Goal: Information Seeking & Learning: Learn about a topic

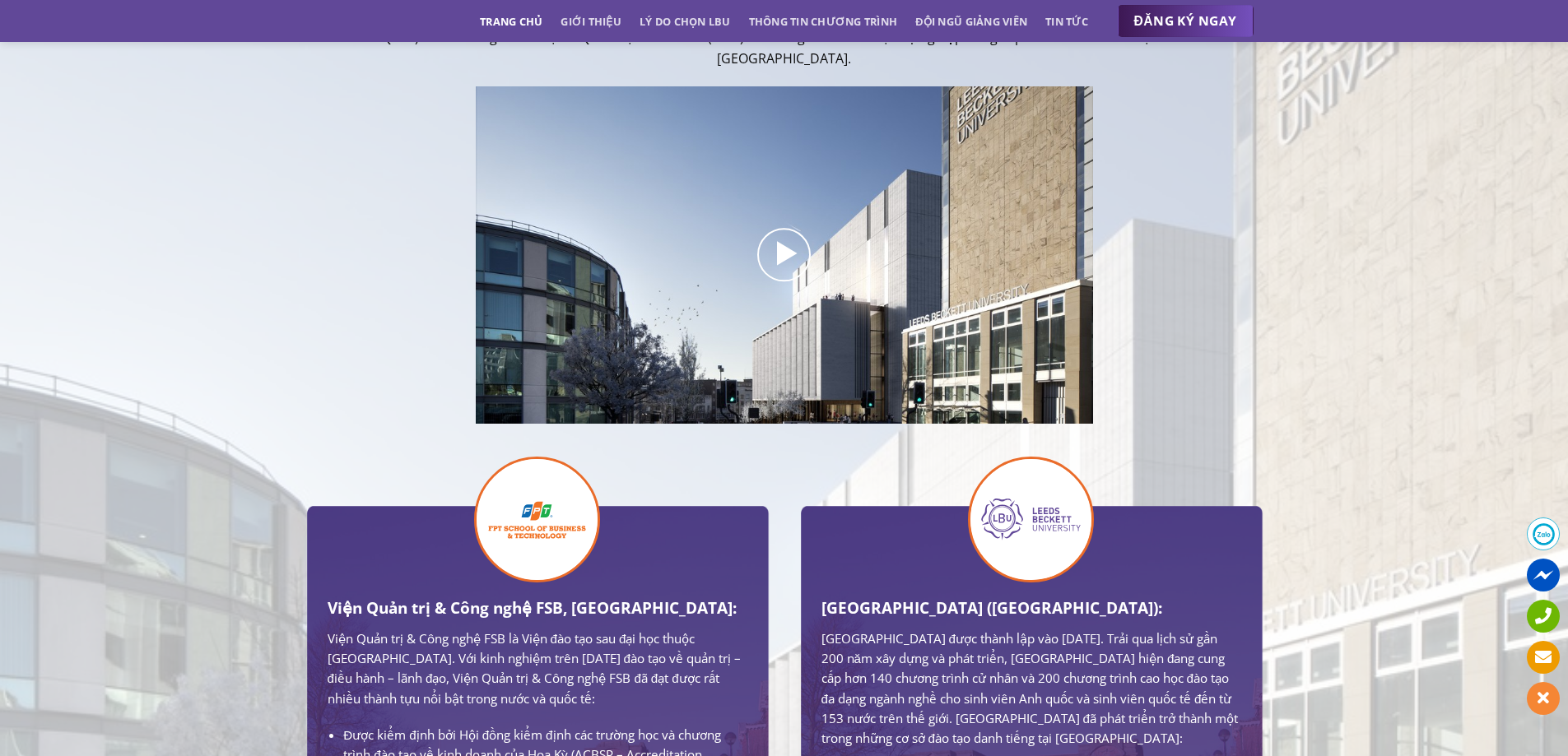
scroll to position [576, 0]
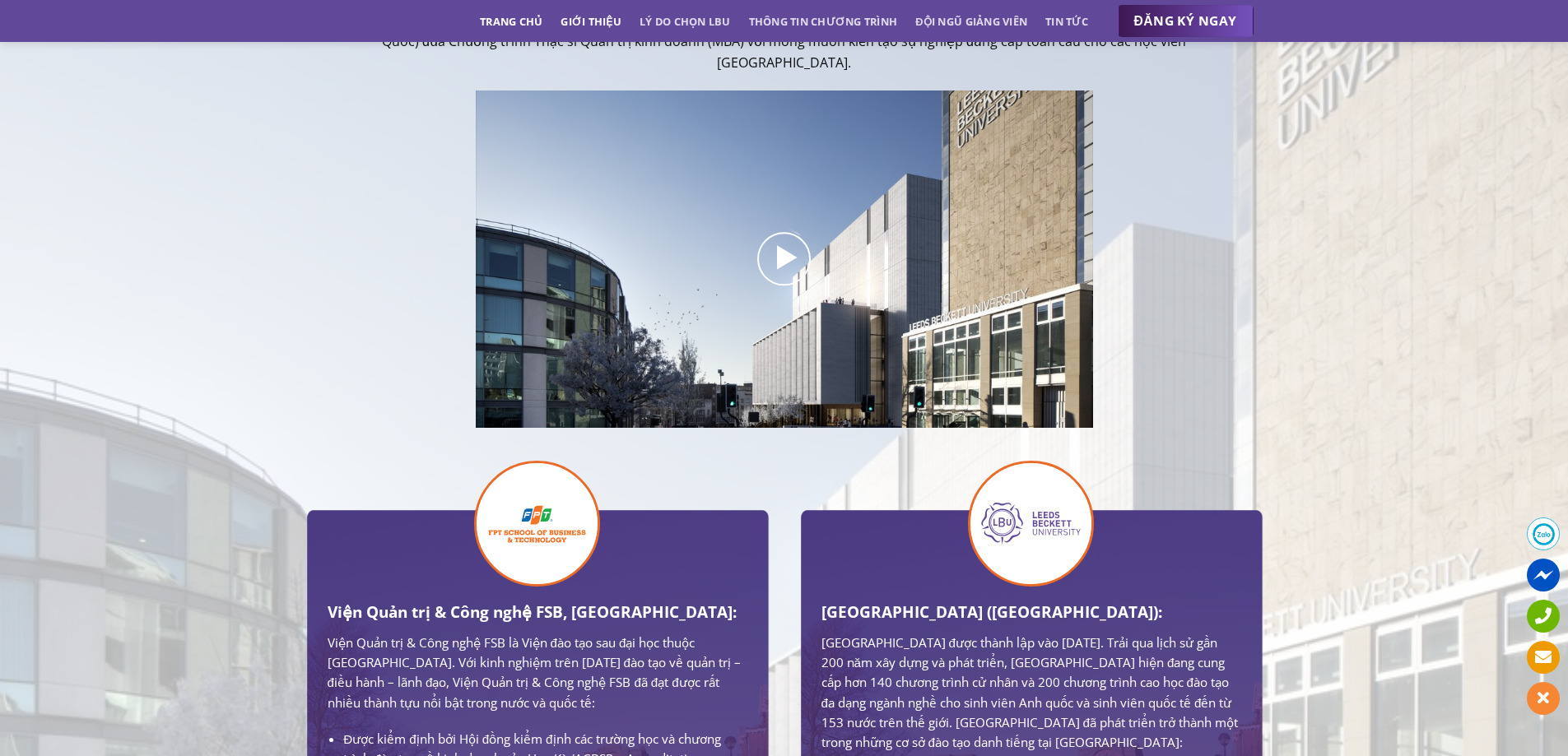
click at [590, 21] on link "Giới thiệu" at bounding box center [591, 21] width 61 height 30
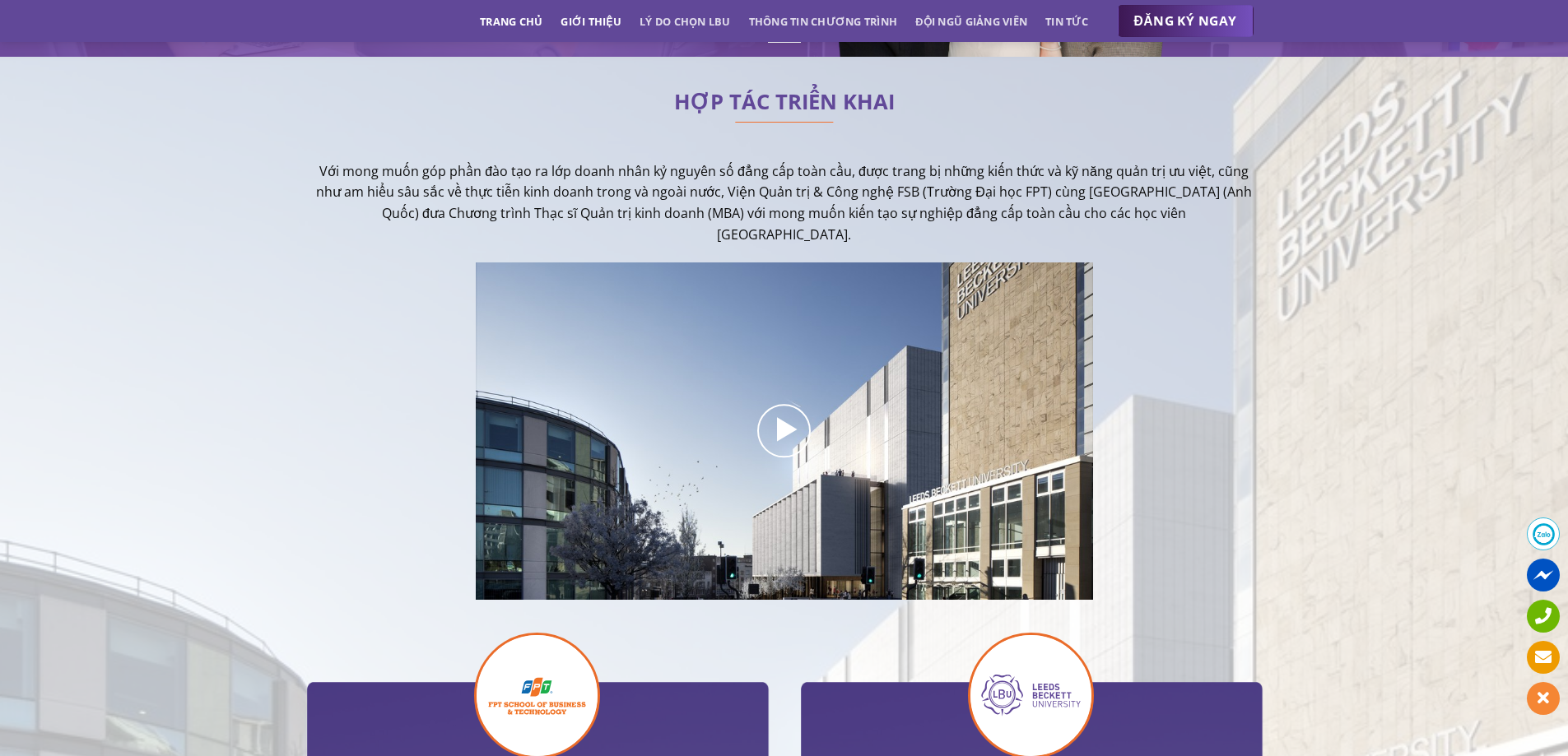
scroll to position [403, 0]
click at [687, 25] on link "Lý do chọn LBU" at bounding box center [685, 21] width 92 height 30
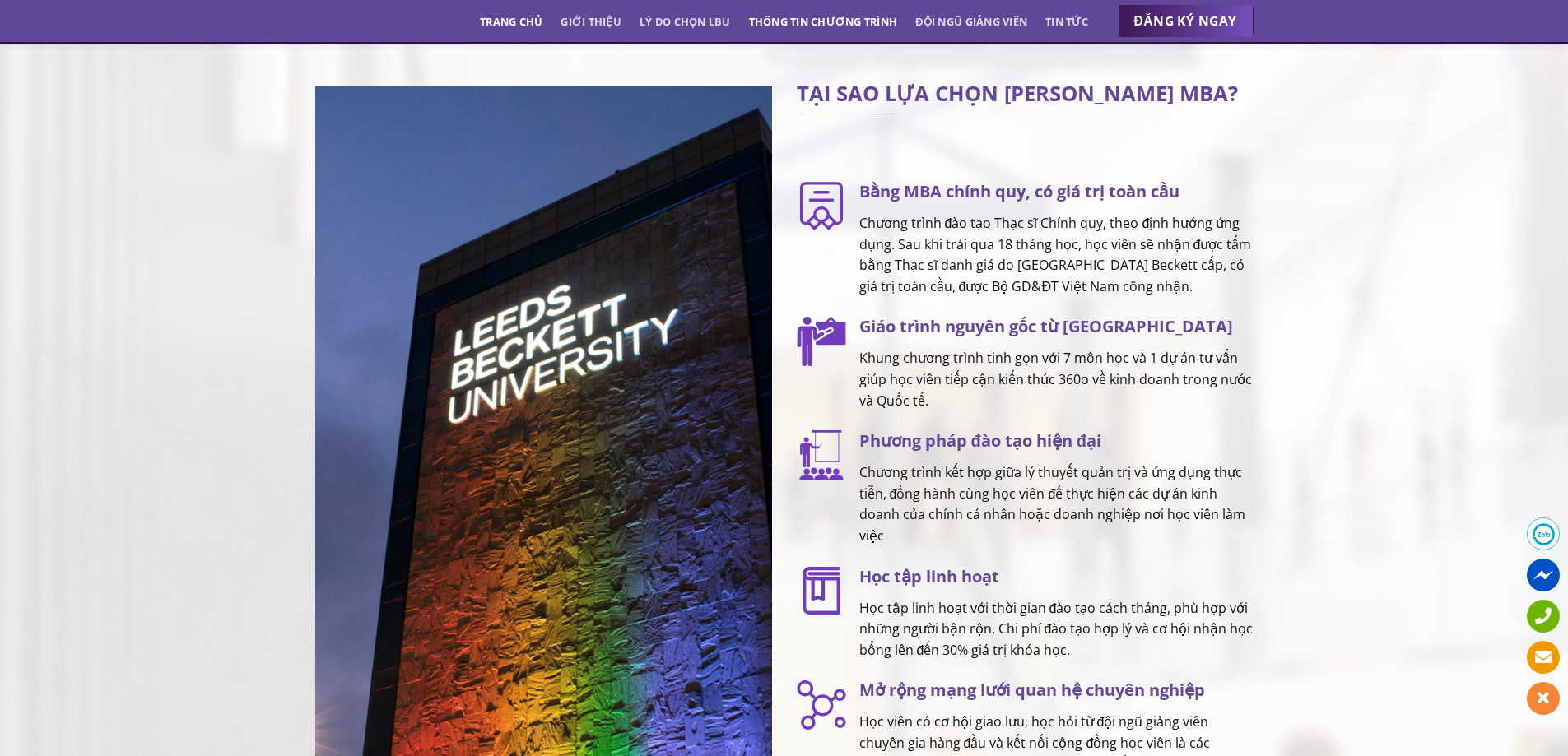
click at [784, 22] on link "Thông tin chương trình" at bounding box center [823, 21] width 149 height 30
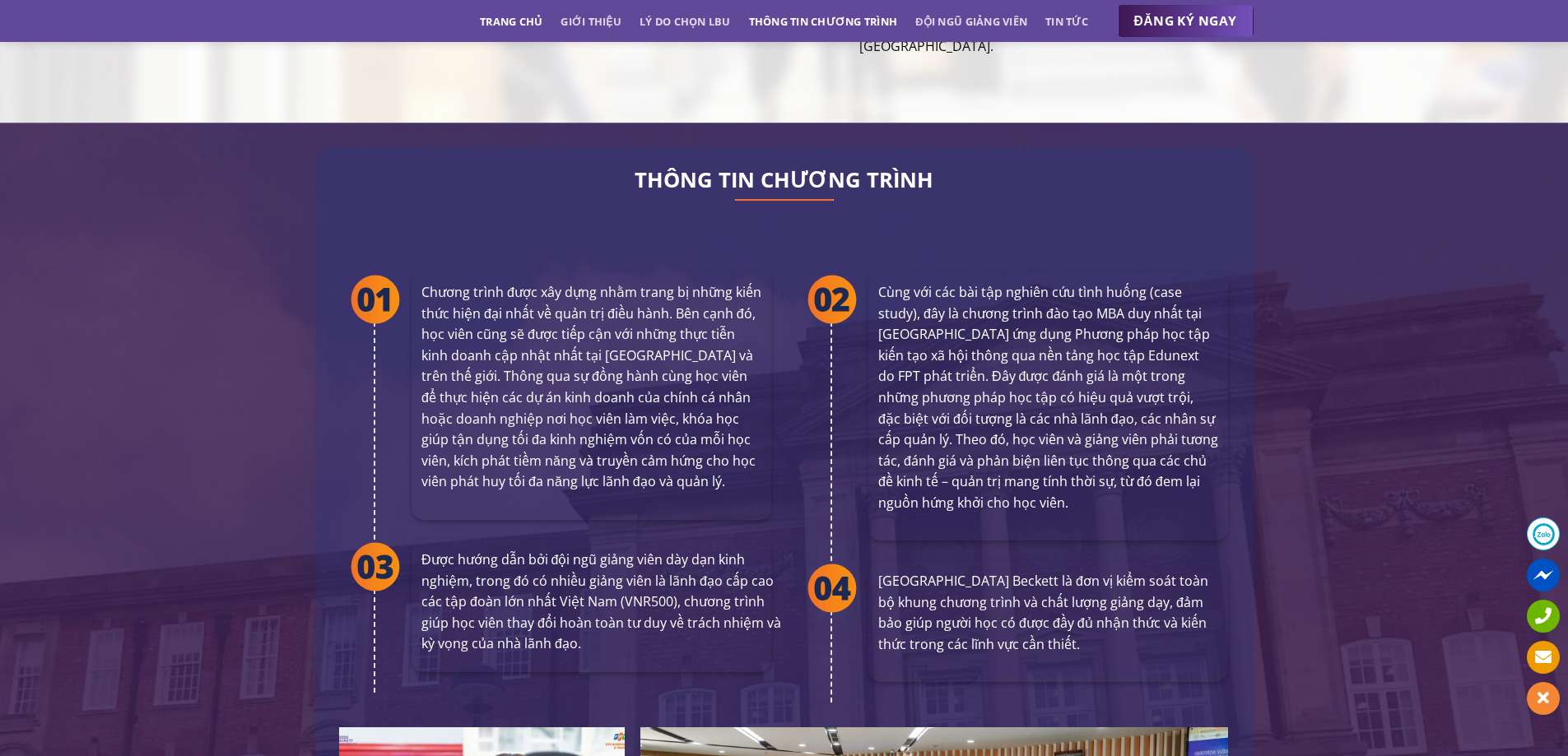
scroll to position [2994, 0]
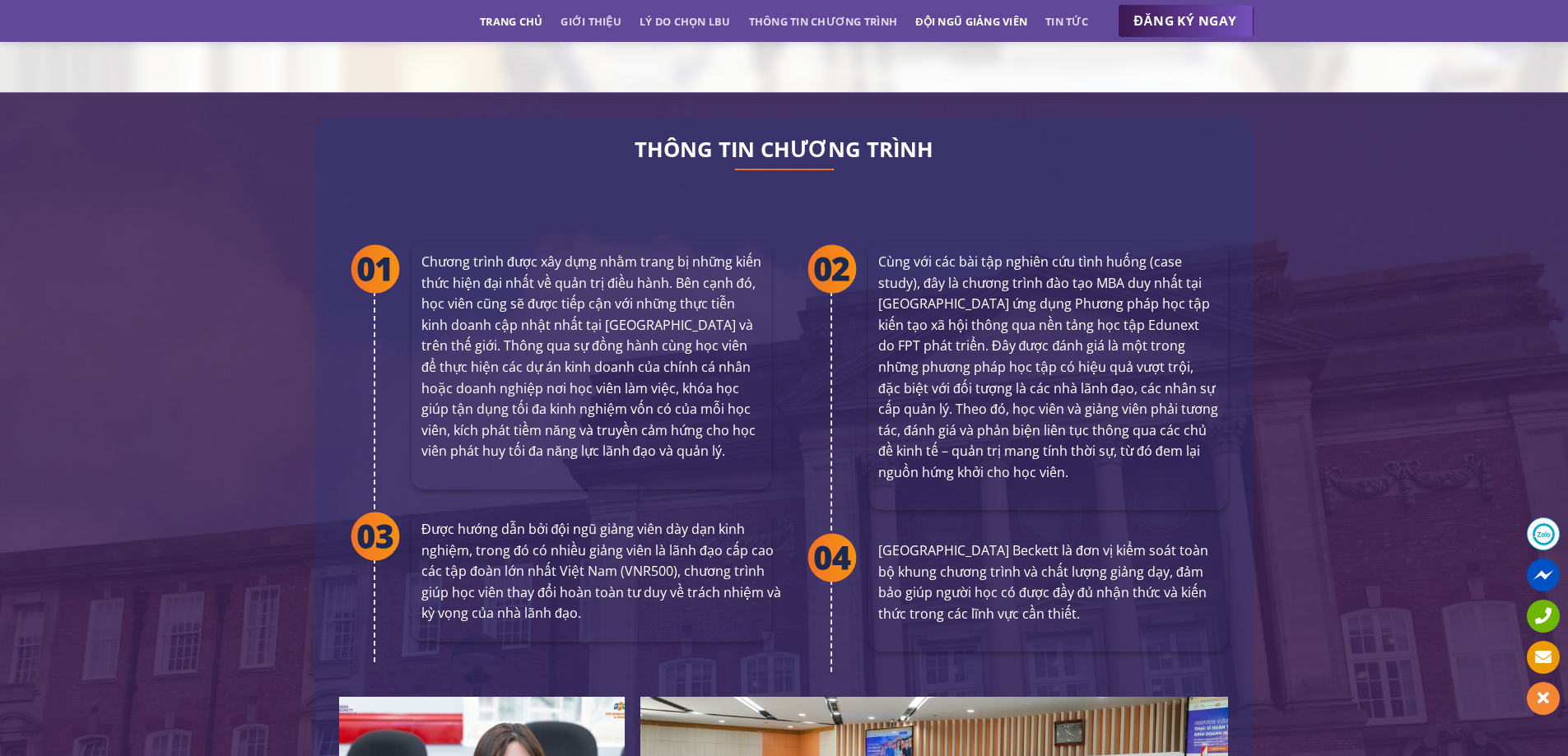
click at [948, 24] on link "Đội ngũ giảng viên" at bounding box center [971, 21] width 112 height 30
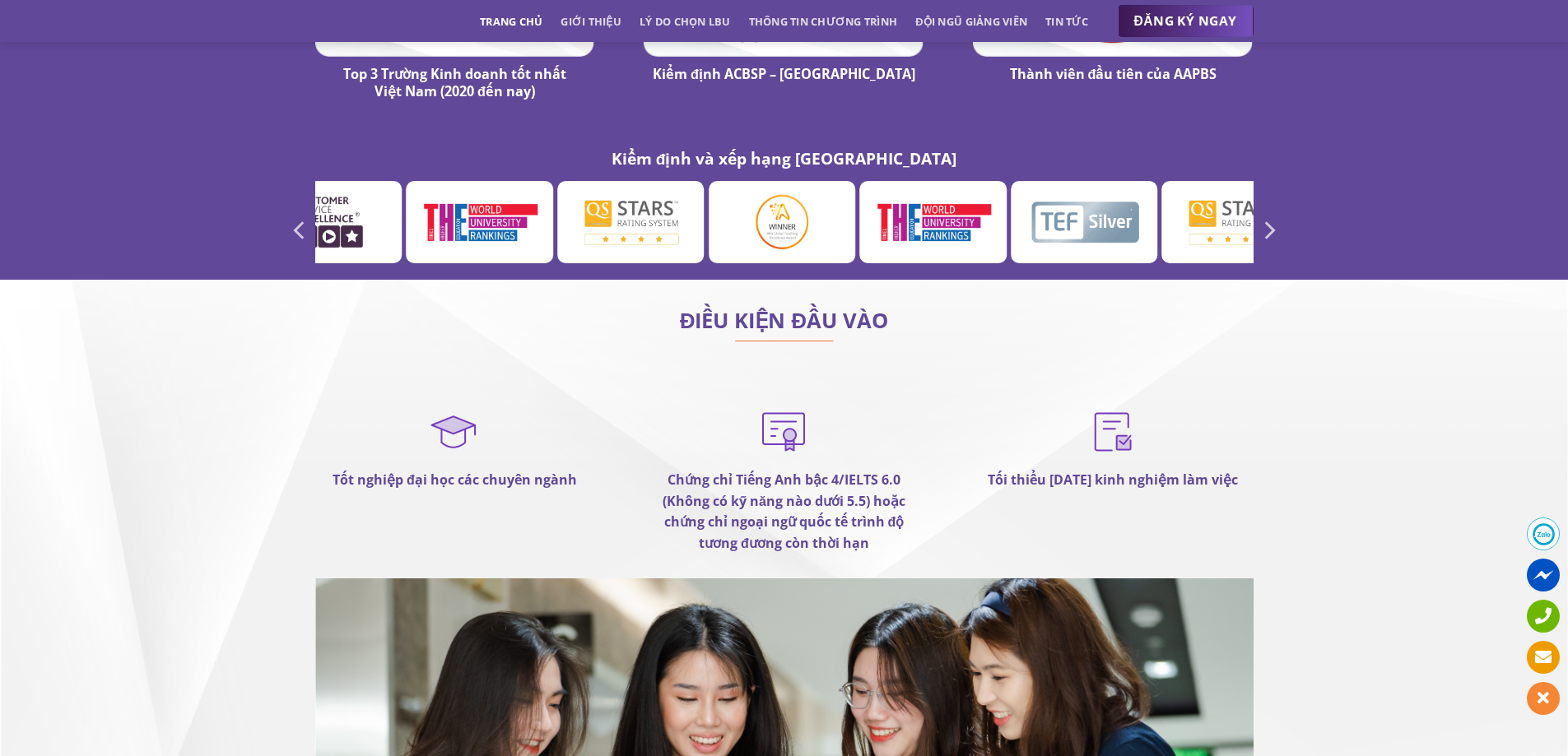
scroll to position [9145, 0]
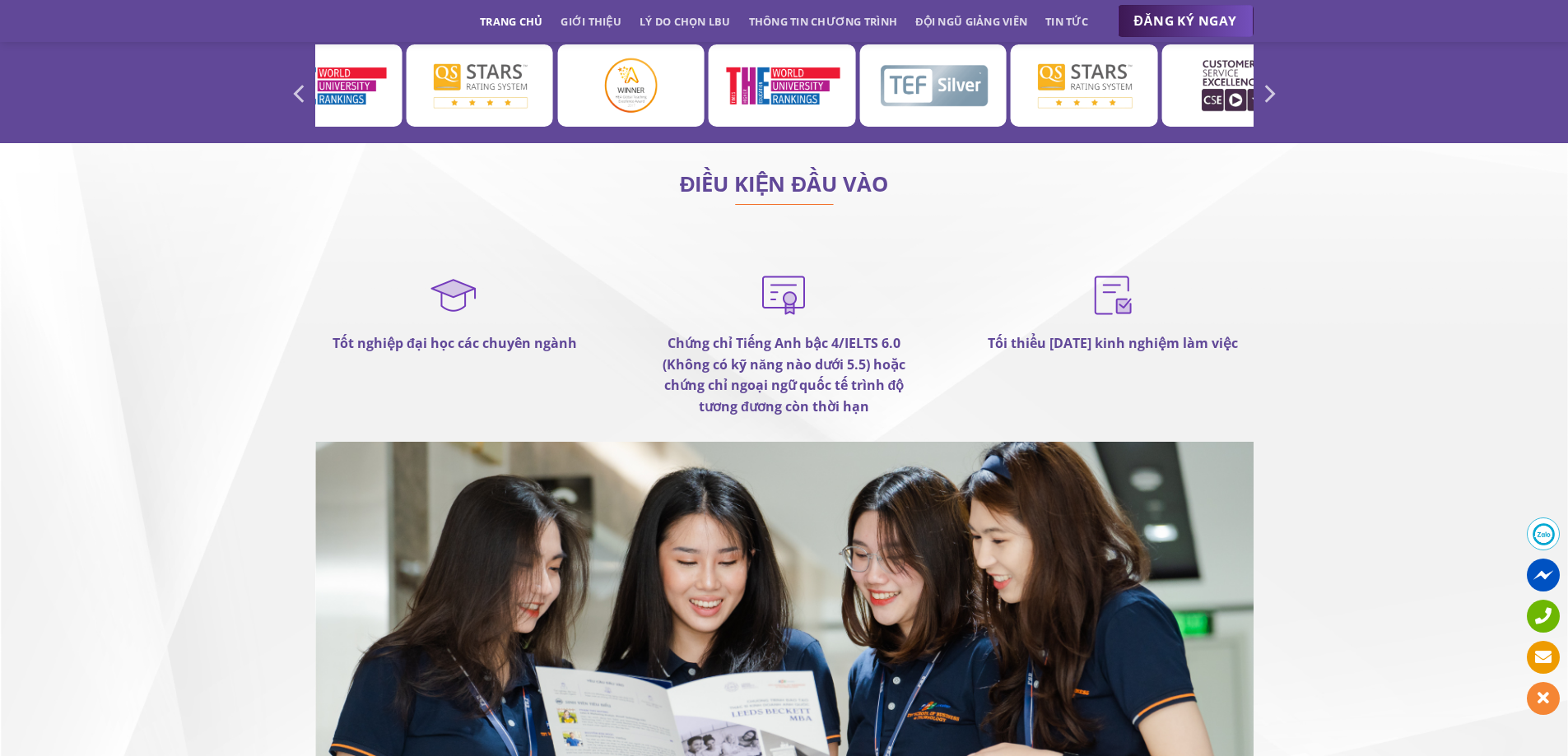
click at [794, 268] on img at bounding box center [783, 294] width 49 height 52
click at [786, 334] on strong "Chứng chỉ Tiếng Anh bậc 4/IELTS 6.0 (Không có kỹ năng nào dưới 5.5) hoặc chứng …" at bounding box center [784, 374] width 243 height 81
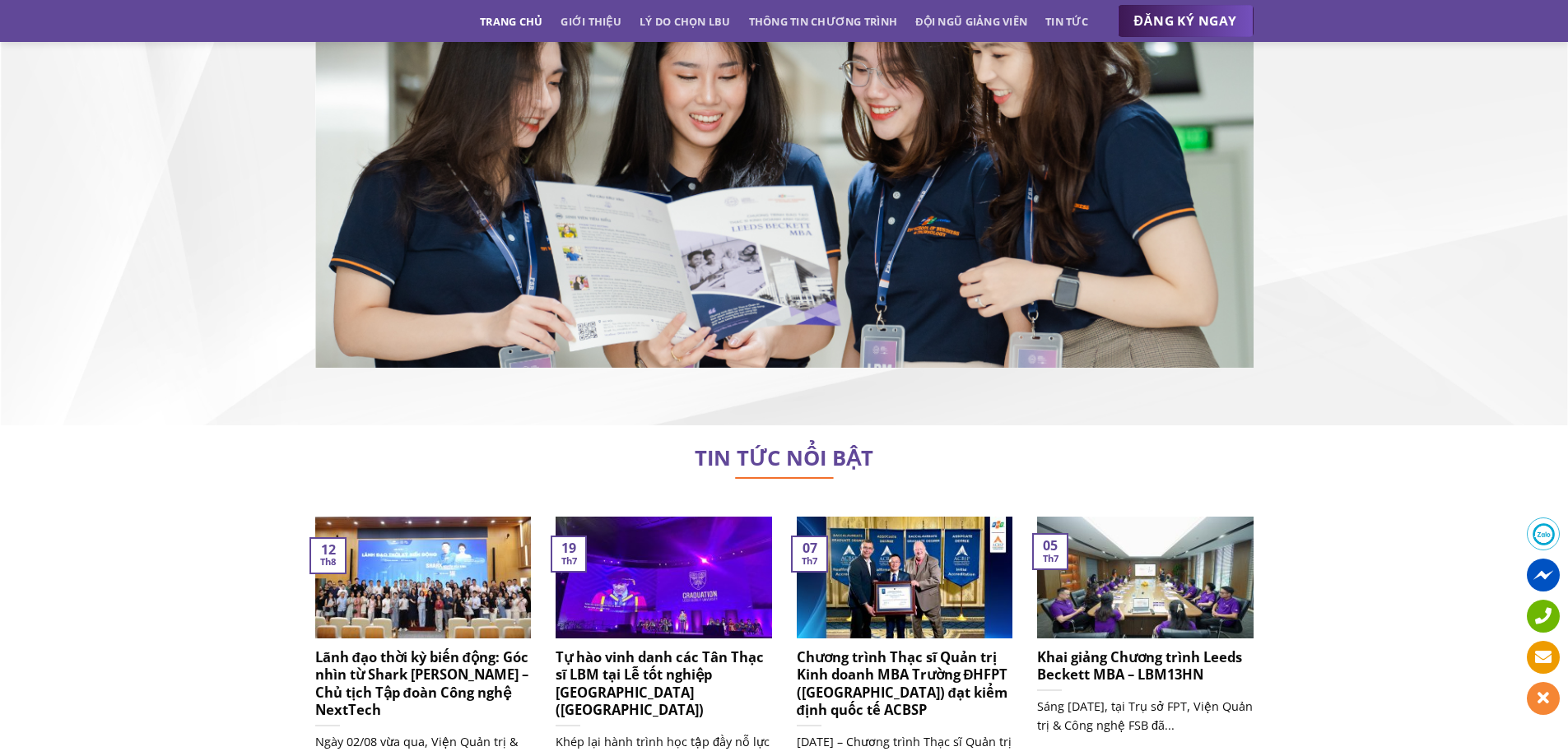
scroll to position [9227, 0]
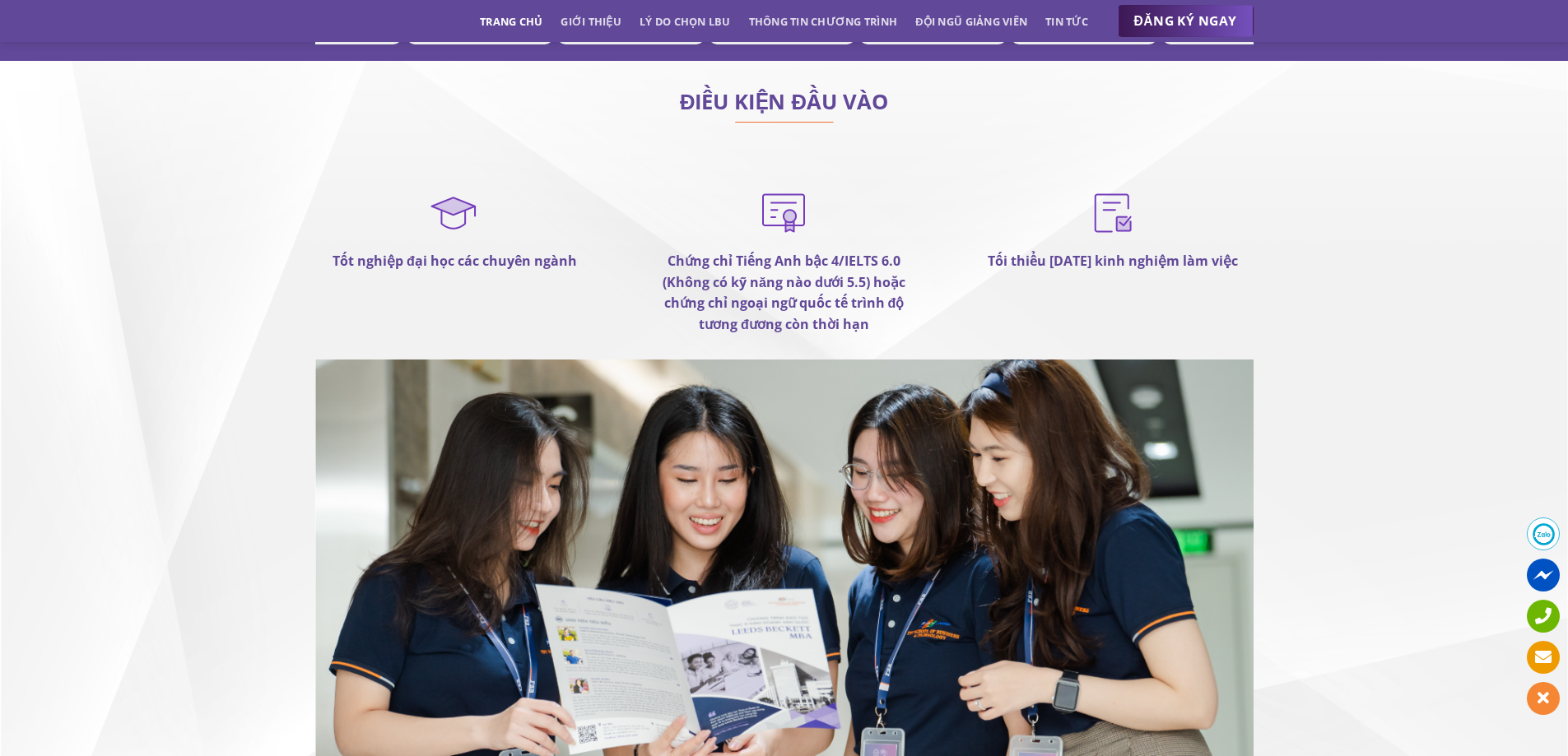
drag, startPoint x: 756, startPoint y: 246, endPoint x: 765, endPoint y: 149, distance: 97.4
click at [765, 186] on img at bounding box center [783, 212] width 49 height 52
click at [775, 186] on img at bounding box center [783, 212] width 49 height 52
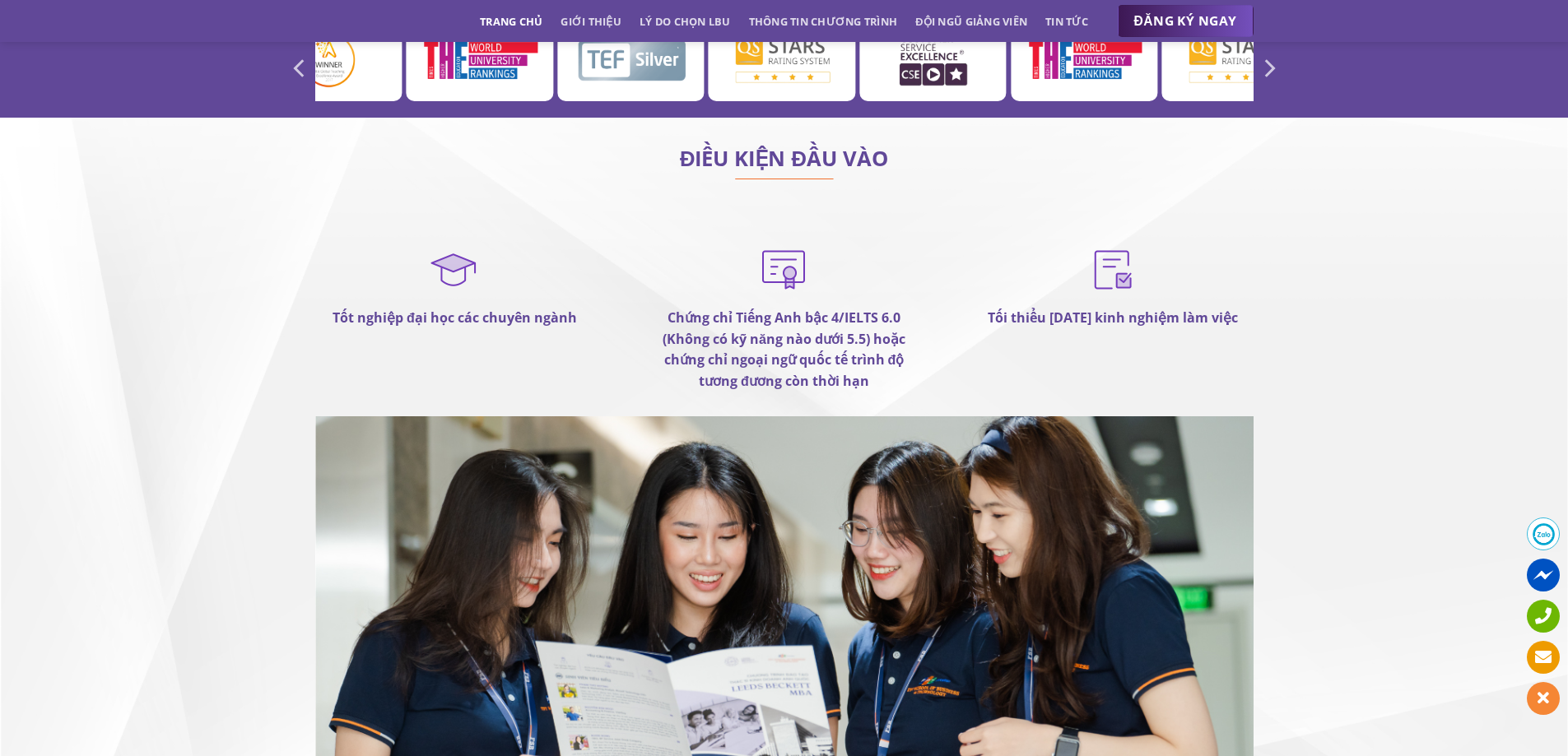
scroll to position [9069, 0]
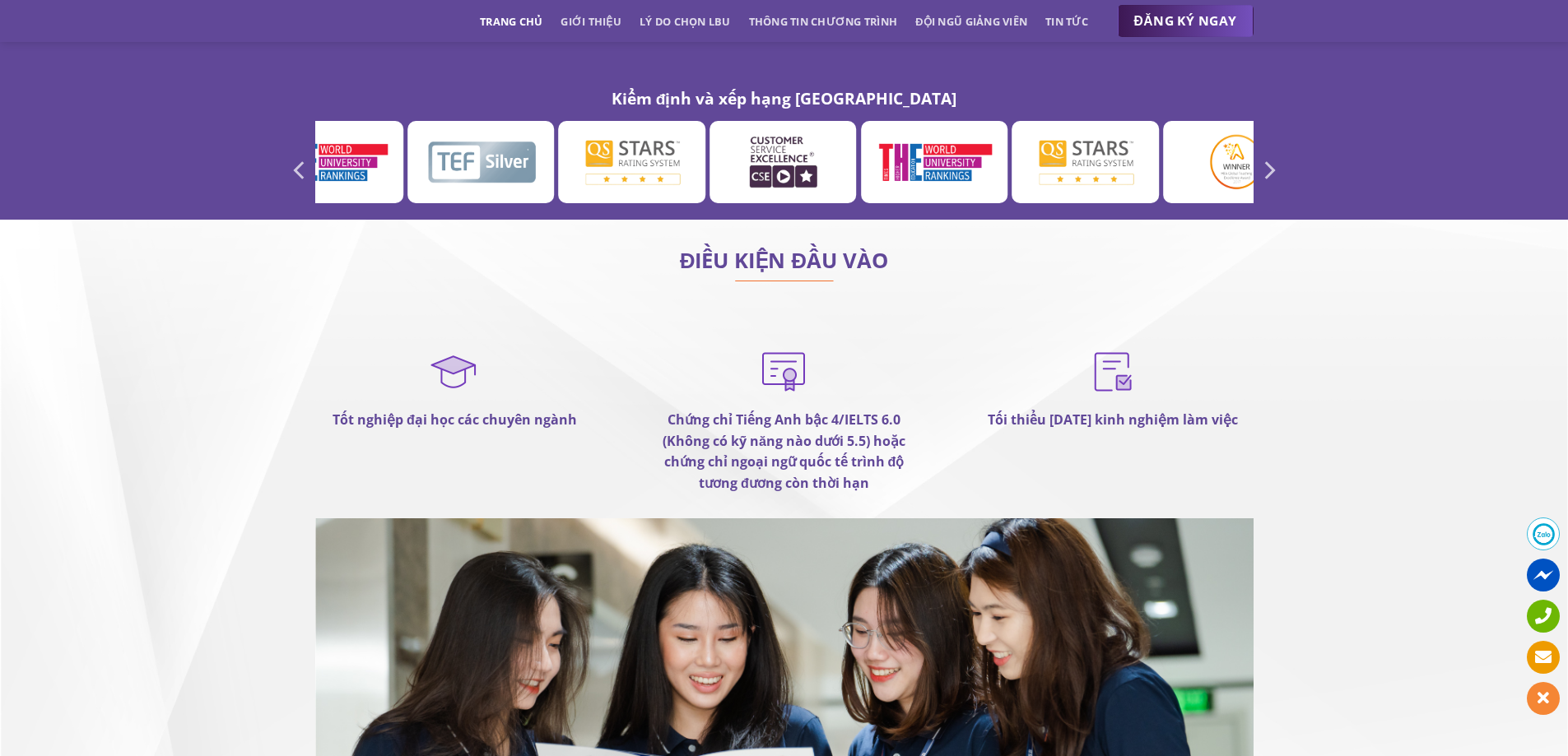
click at [785, 344] on img at bounding box center [783, 370] width 49 height 52
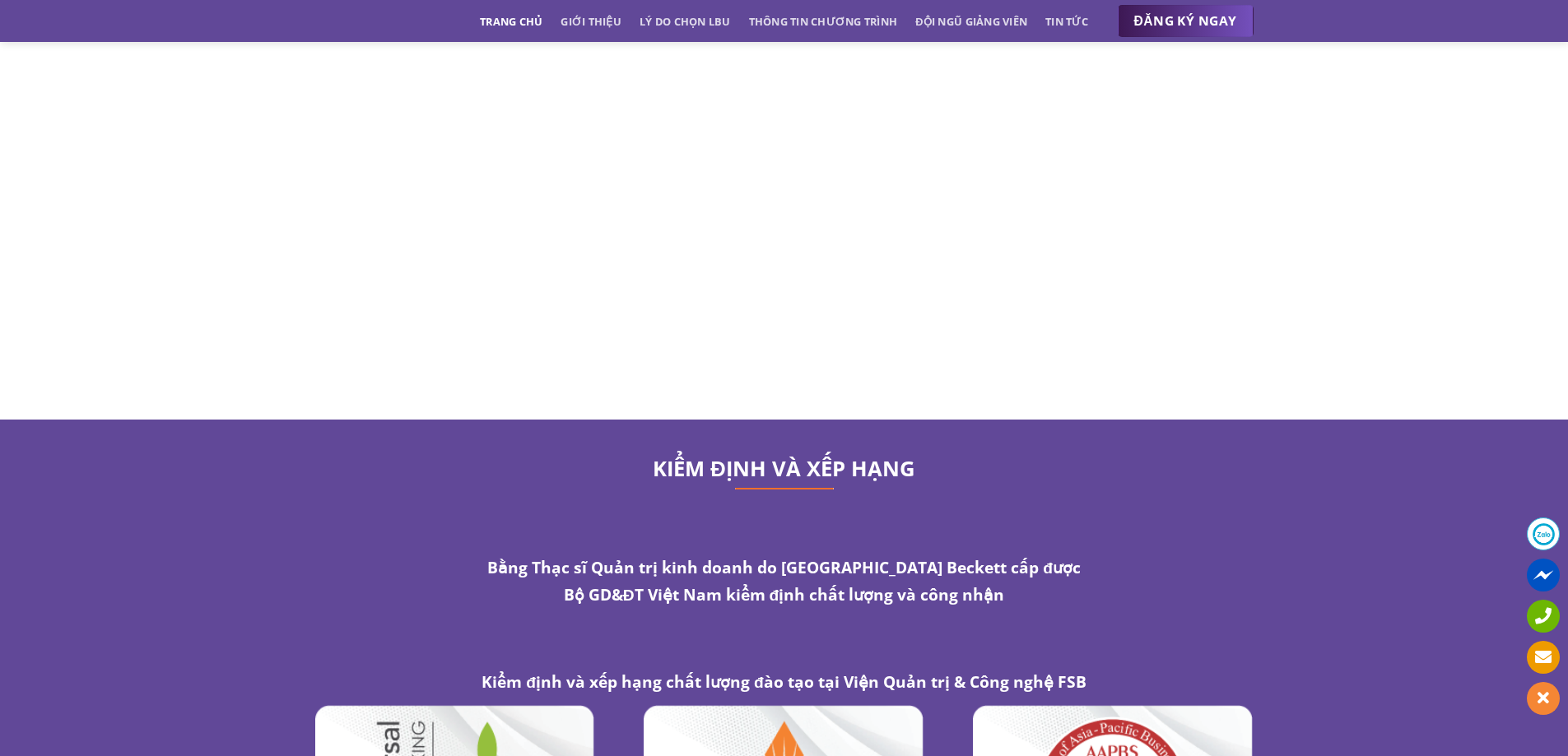
scroll to position [8000, 0]
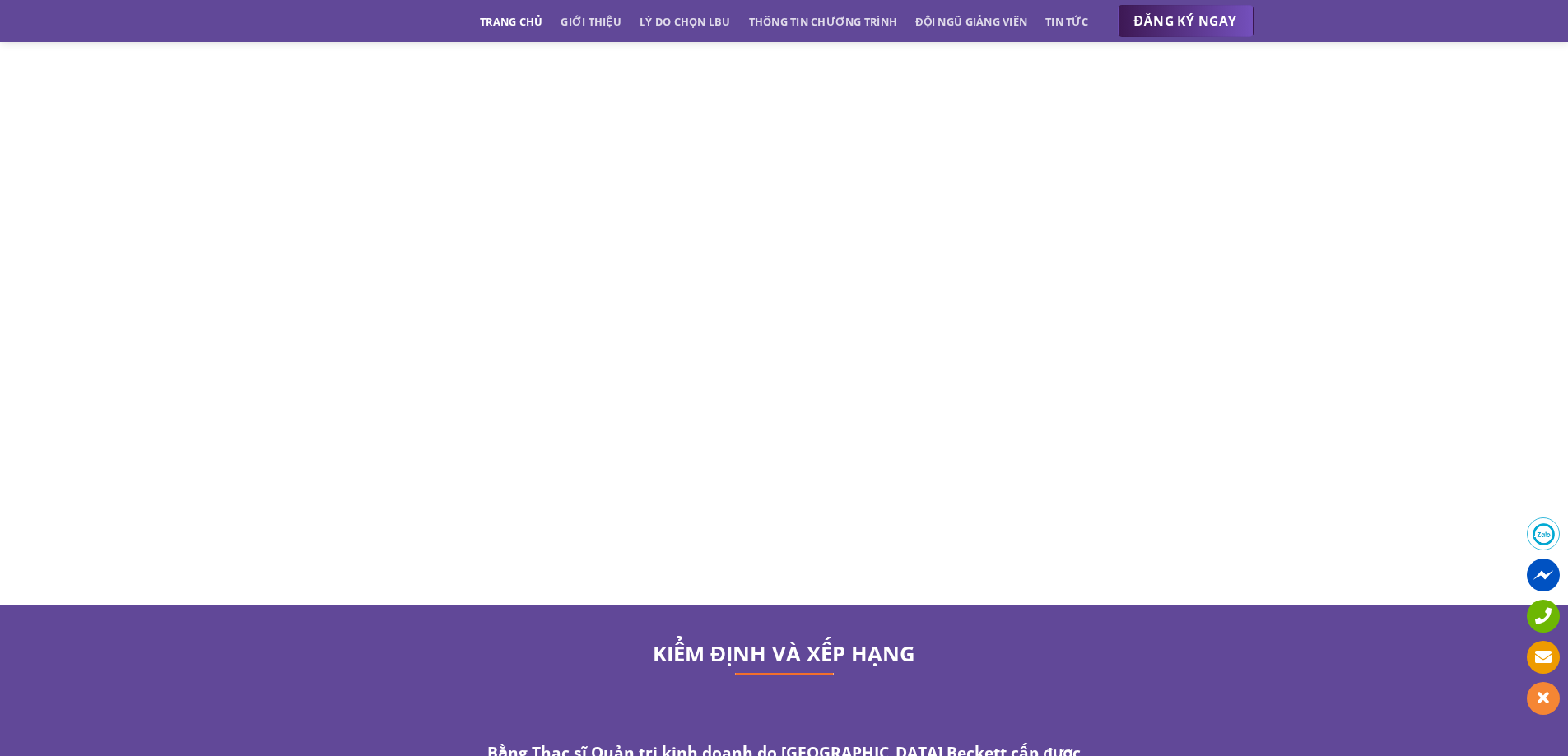
click at [500, 24] on link "Trang chủ" at bounding box center [510, 21] width 63 height 30
